Goal: Information Seeking & Learning: Learn about a topic

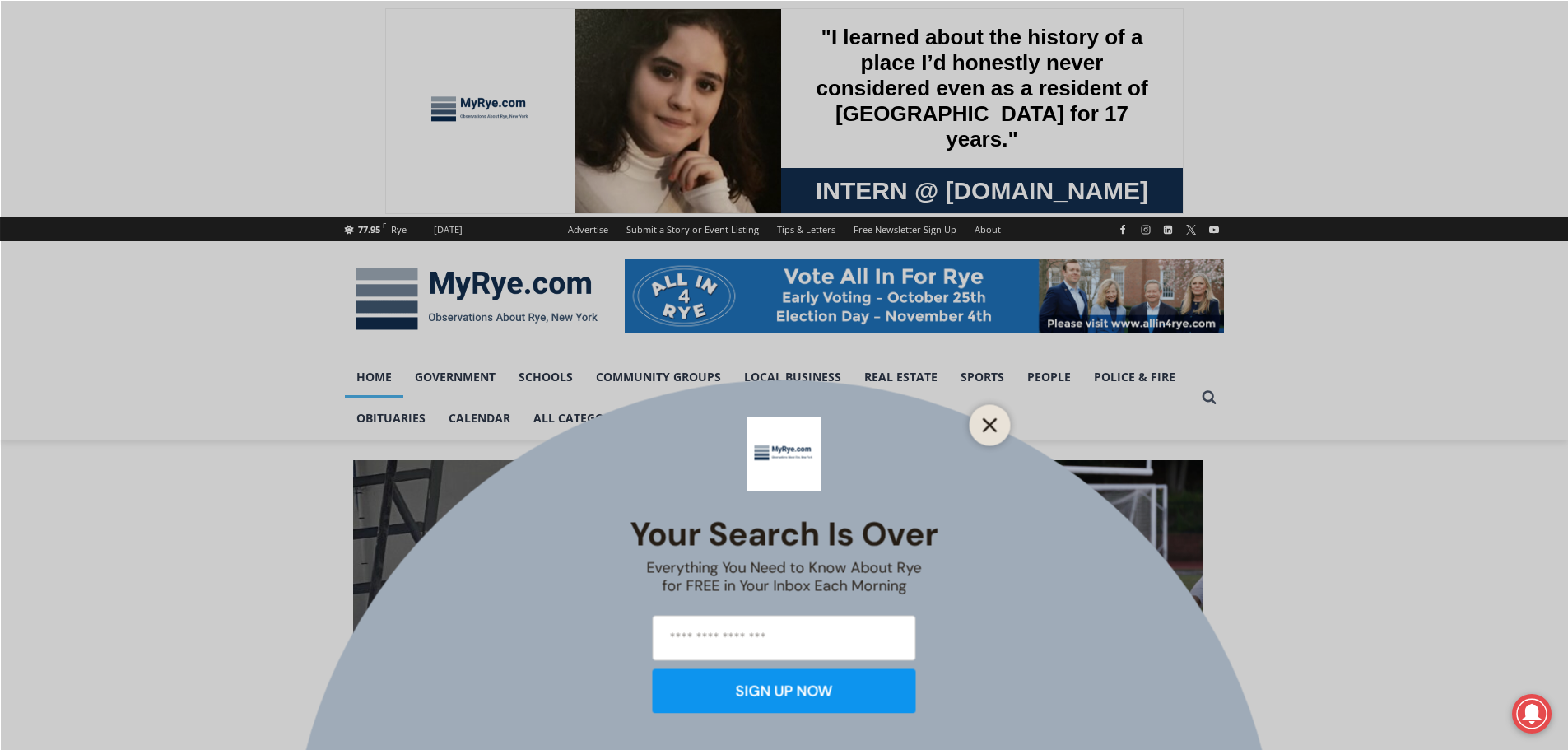
click at [986, 432] on button "Close" at bounding box center [990, 424] width 23 height 23
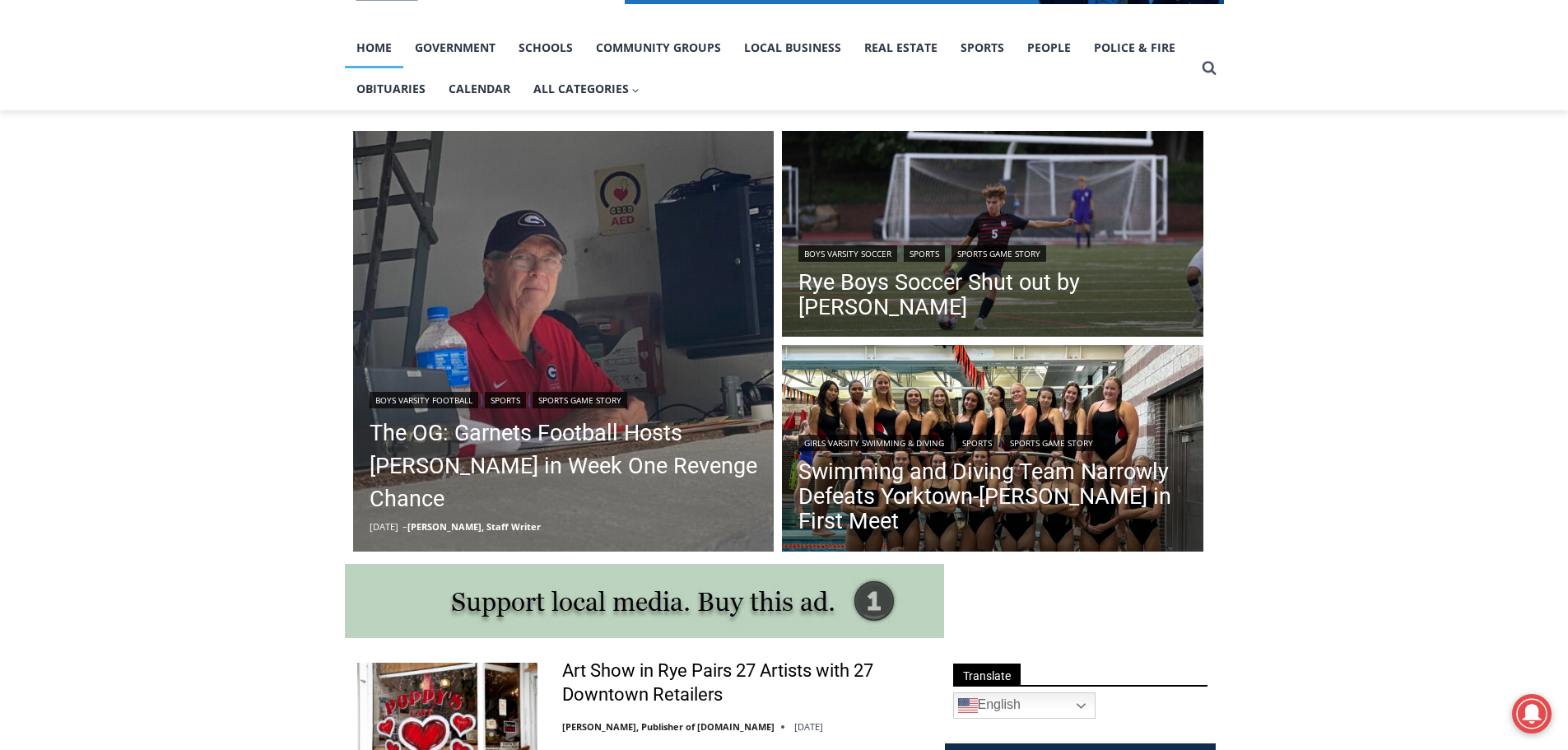
scroll to position [247, 0]
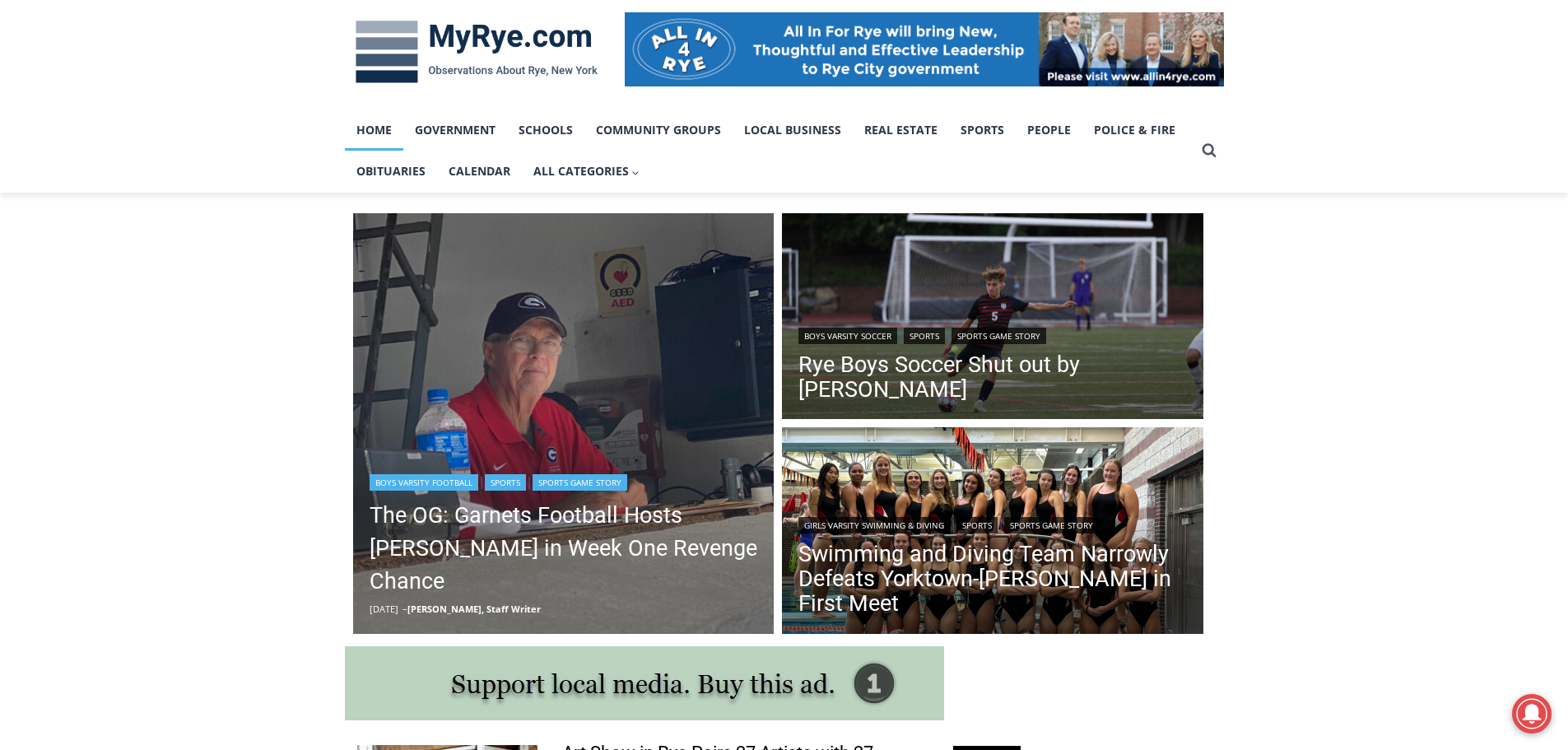
click at [671, 390] on img "Read More The OG: Garnets Football Hosts Somers in Week One Revenge Chance" at bounding box center [563, 423] width 422 height 421
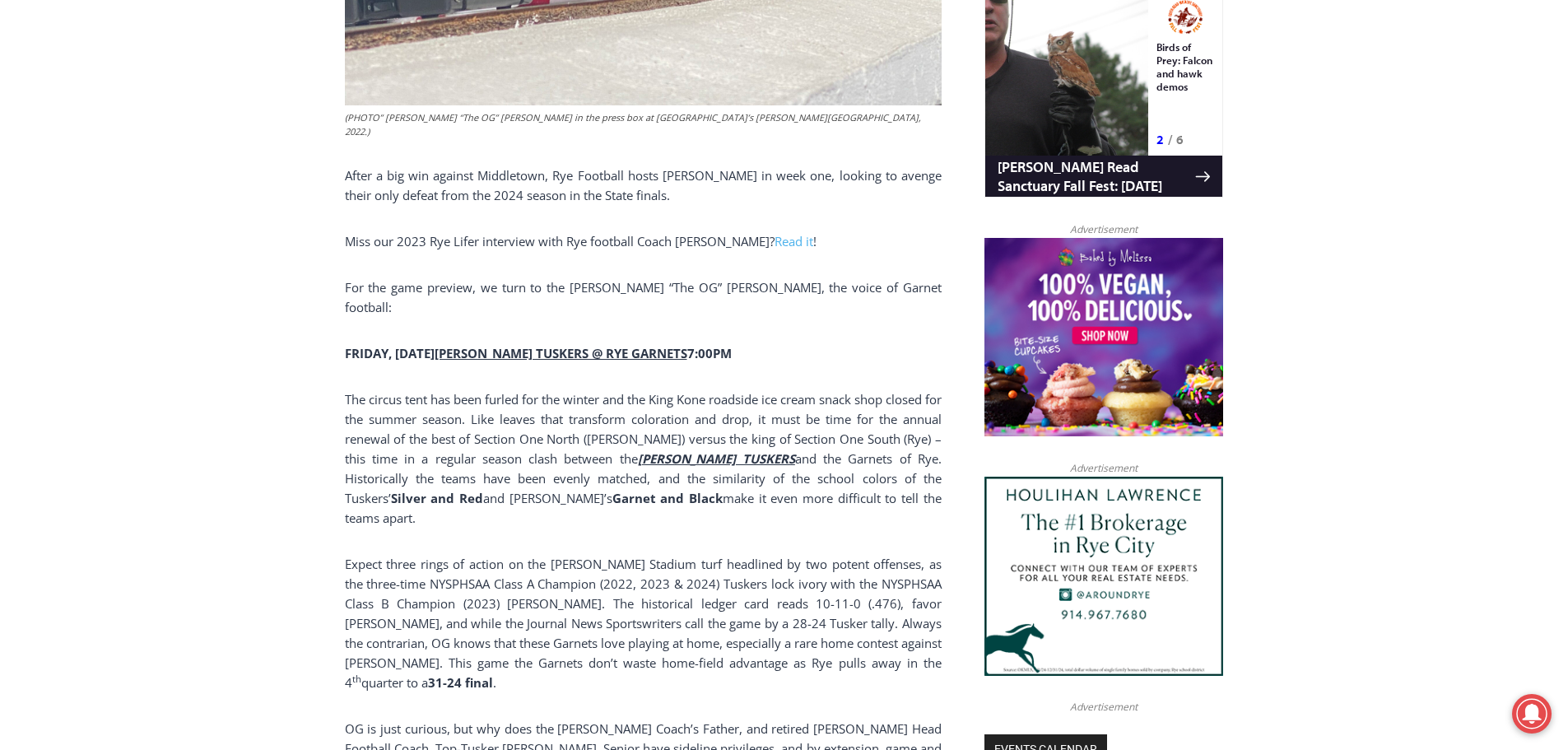
scroll to position [1152, 0]
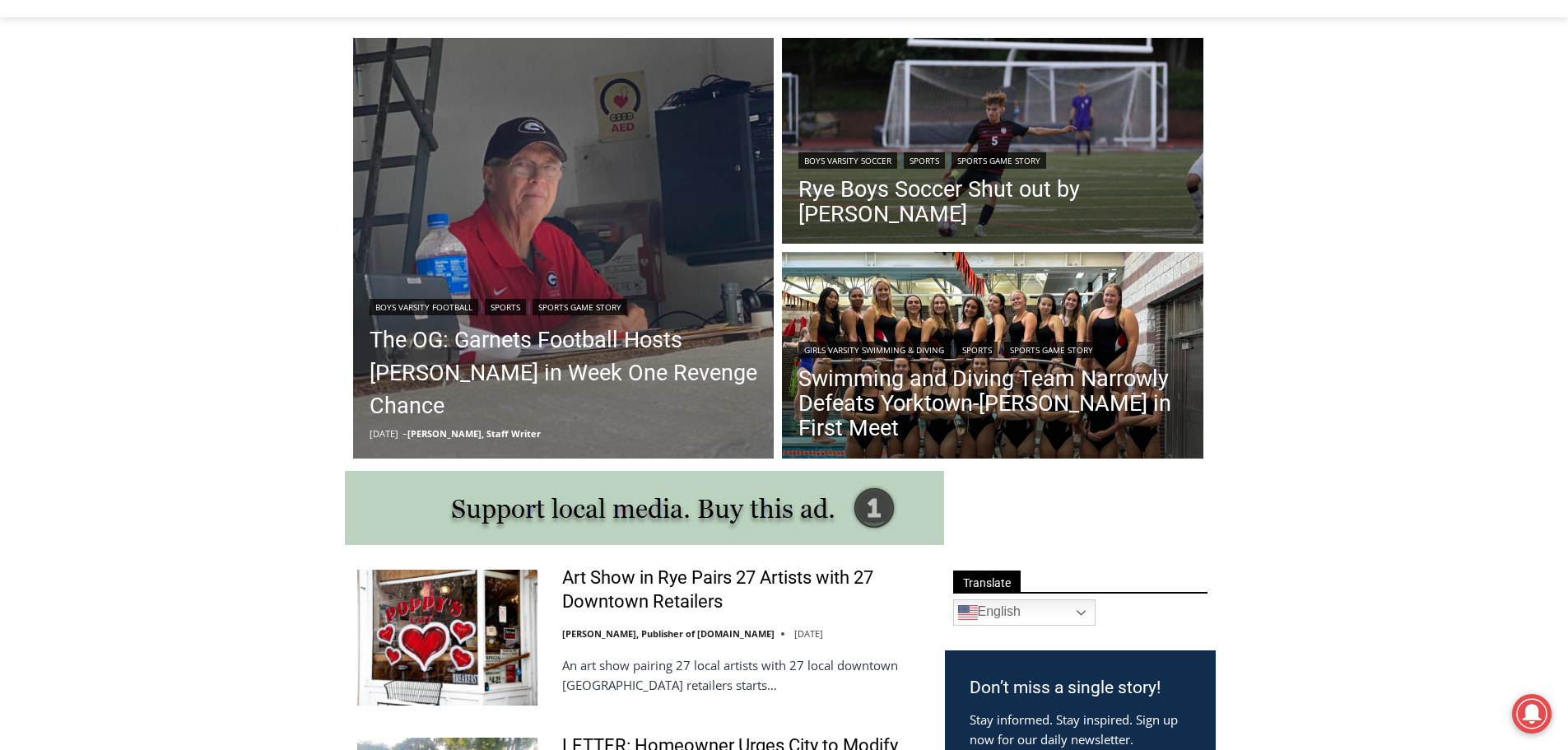
scroll to position [411, 0]
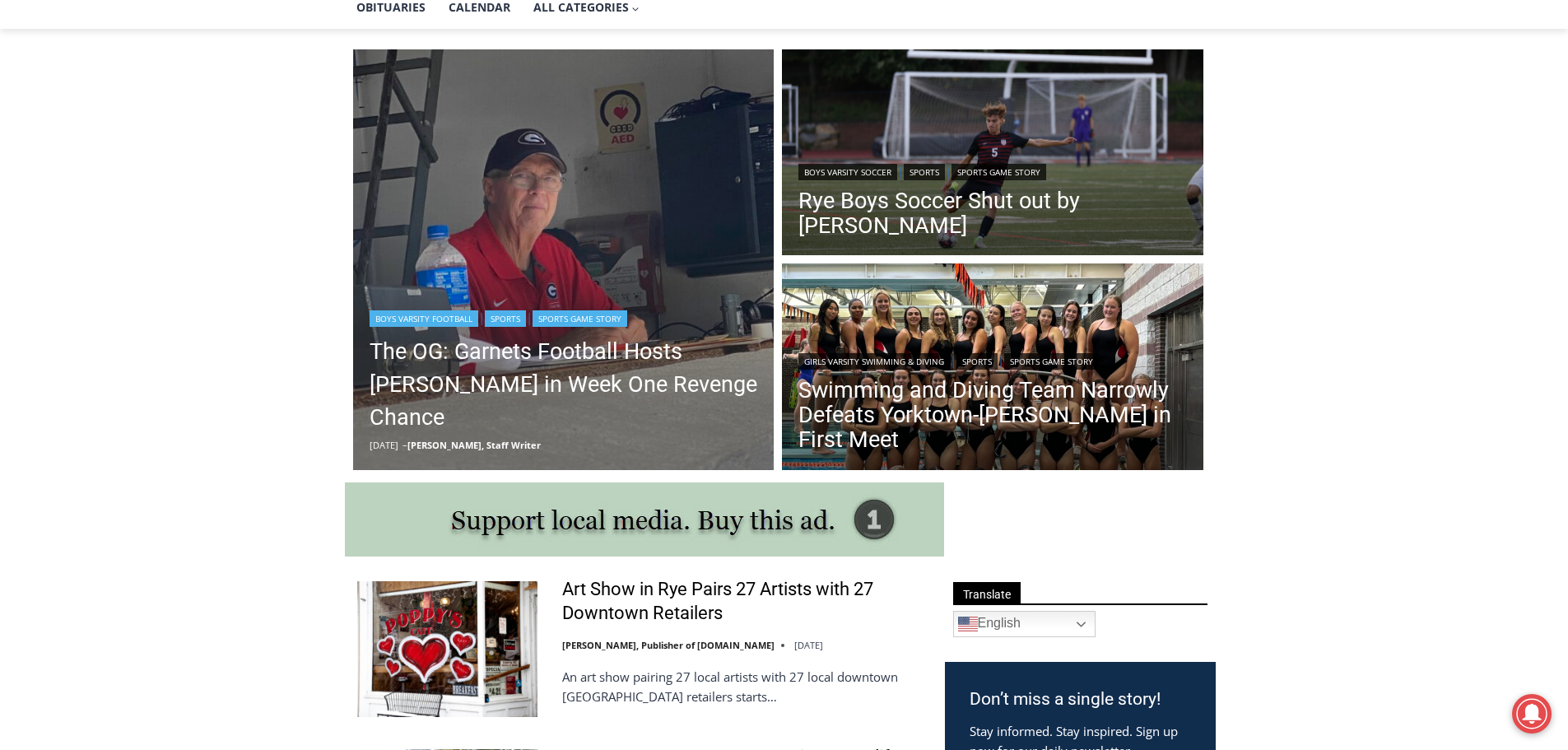
click at [442, 222] on img "Read More The OG: Garnets Football Hosts Somers in Week One Revenge Chance" at bounding box center [563, 260] width 422 height 421
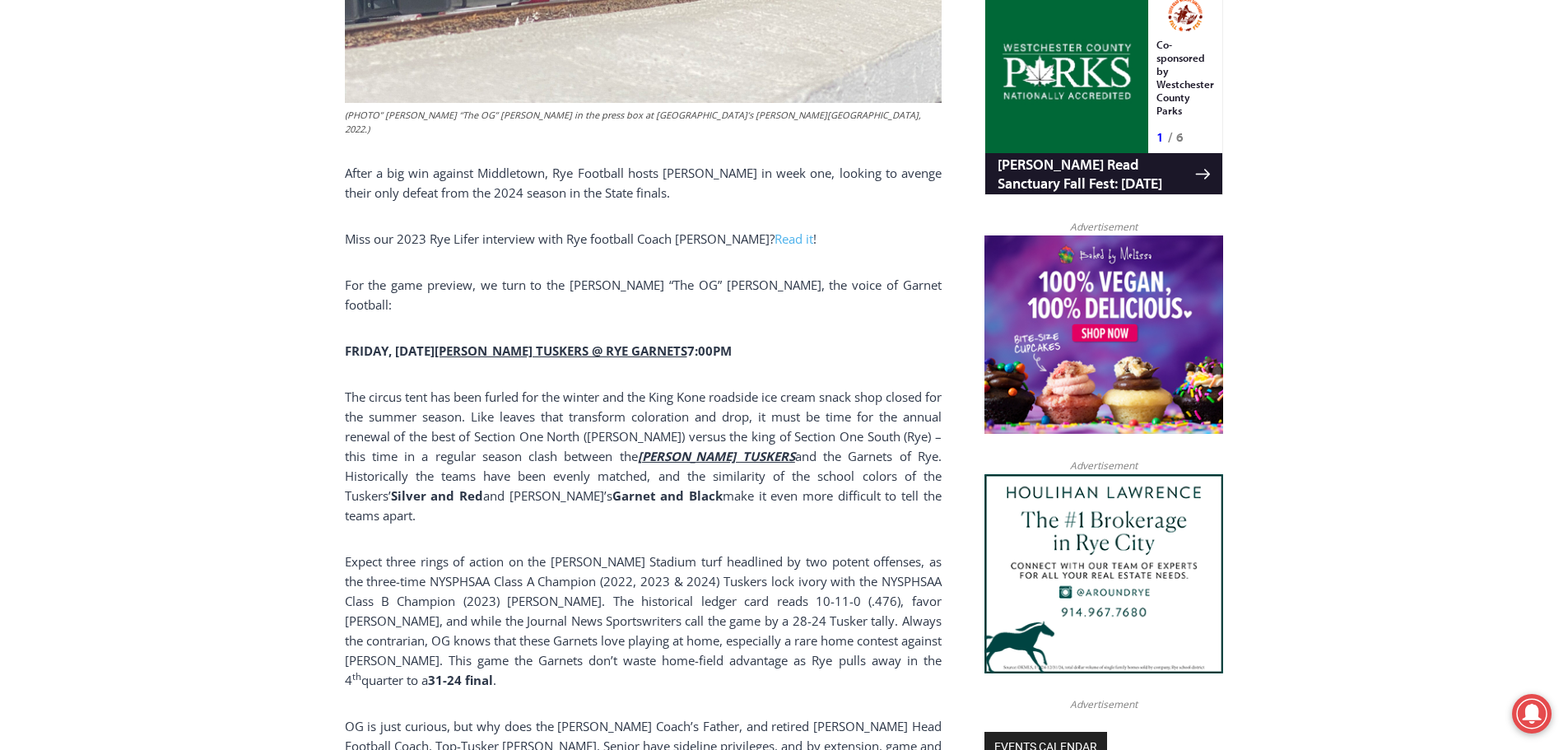
scroll to position [1152, 0]
